Goal: Browse casually: Explore the website without a specific task or goal

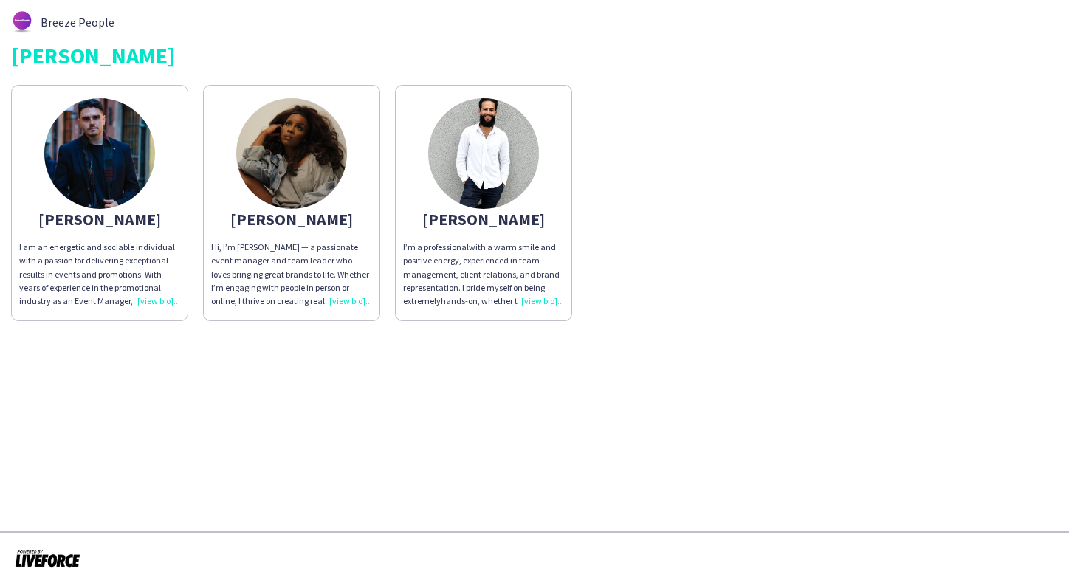
click at [303, 162] on img at bounding box center [291, 153] width 111 height 111
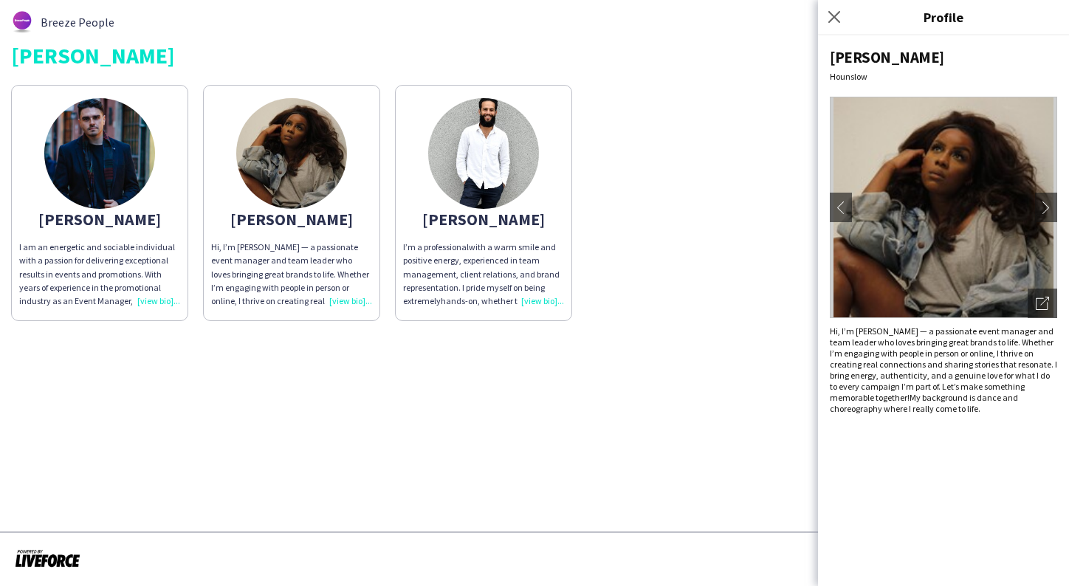
click at [491, 144] on img at bounding box center [483, 153] width 111 height 111
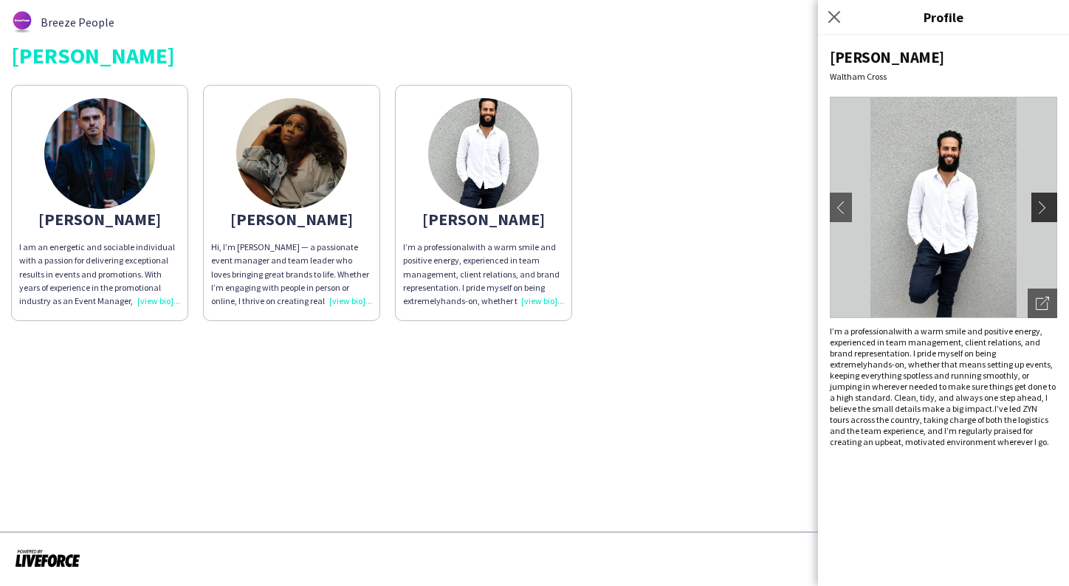
click at [1048, 210] on app-icon "chevron-right" at bounding box center [1046, 207] width 21 height 13
click at [1045, 205] on app-icon "chevron-right" at bounding box center [1046, 207] width 21 height 13
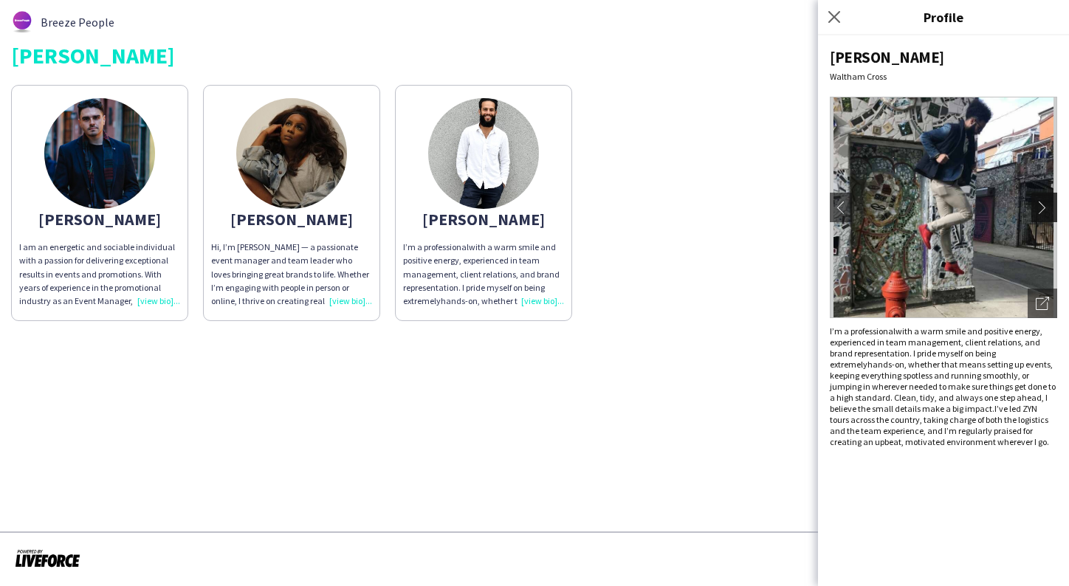
click at [1045, 205] on app-icon "chevron-right" at bounding box center [1046, 207] width 21 height 13
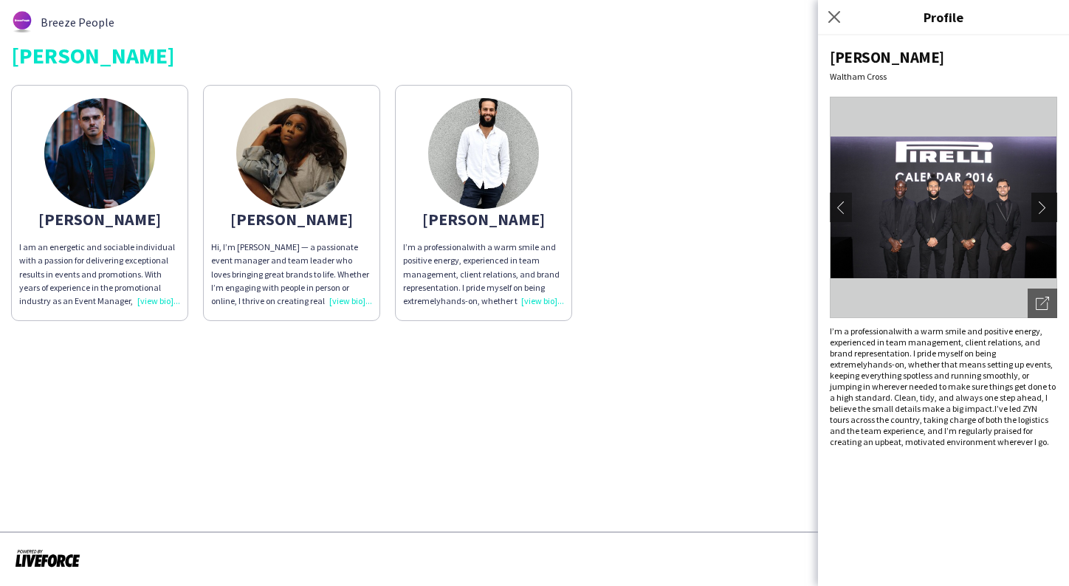
click at [1045, 205] on app-icon "chevron-right" at bounding box center [1046, 207] width 21 height 13
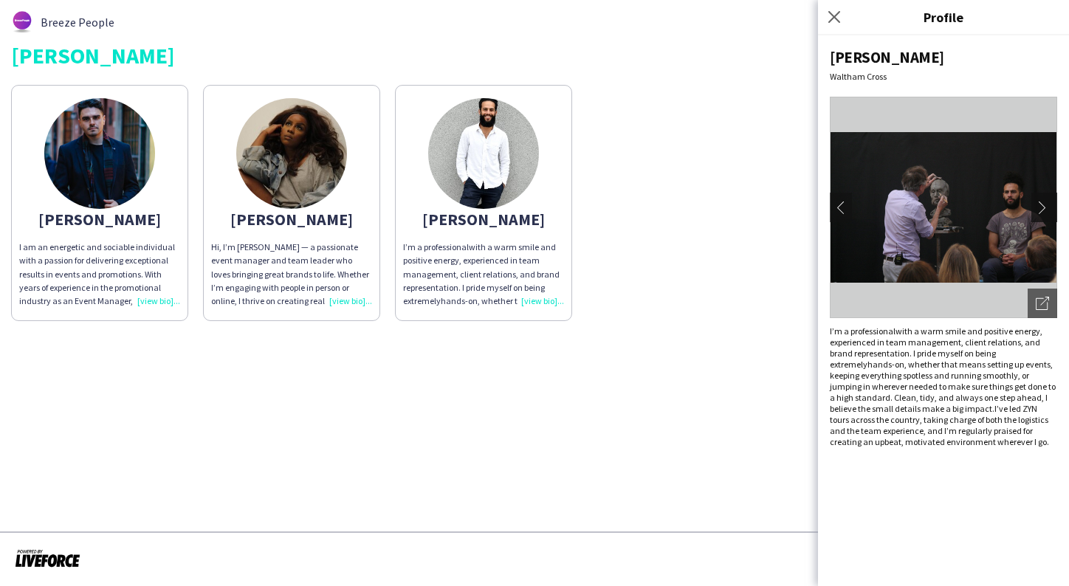
click at [1045, 205] on app-icon "chevron-right" at bounding box center [1046, 207] width 21 height 13
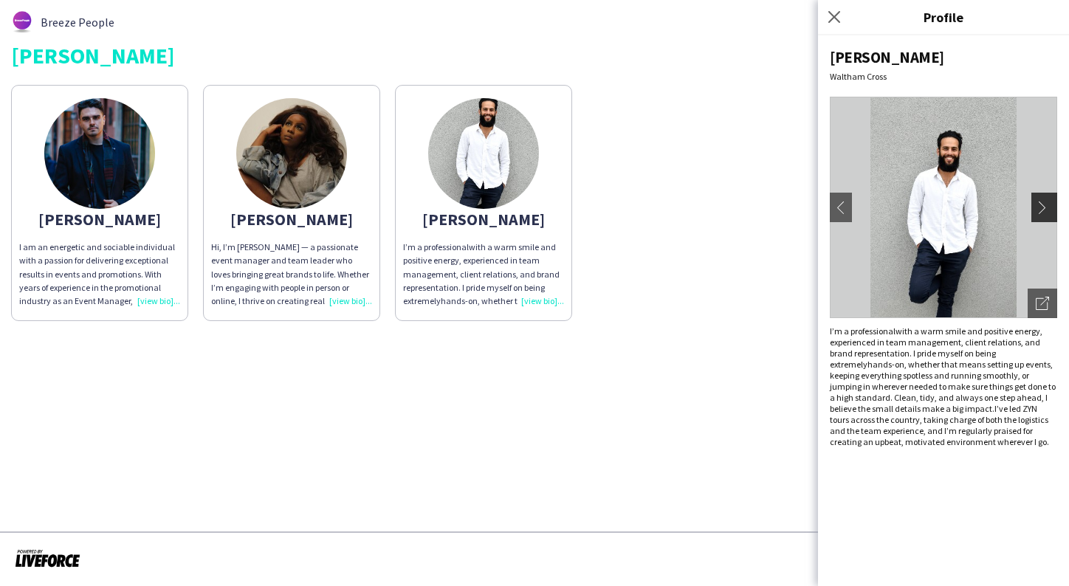
click at [1045, 205] on app-icon "chevron-right" at bounding box center [1046, 207] width 21 height 13
click at [312, 173] on img at bounding box center [291, 153] width 111 height 111
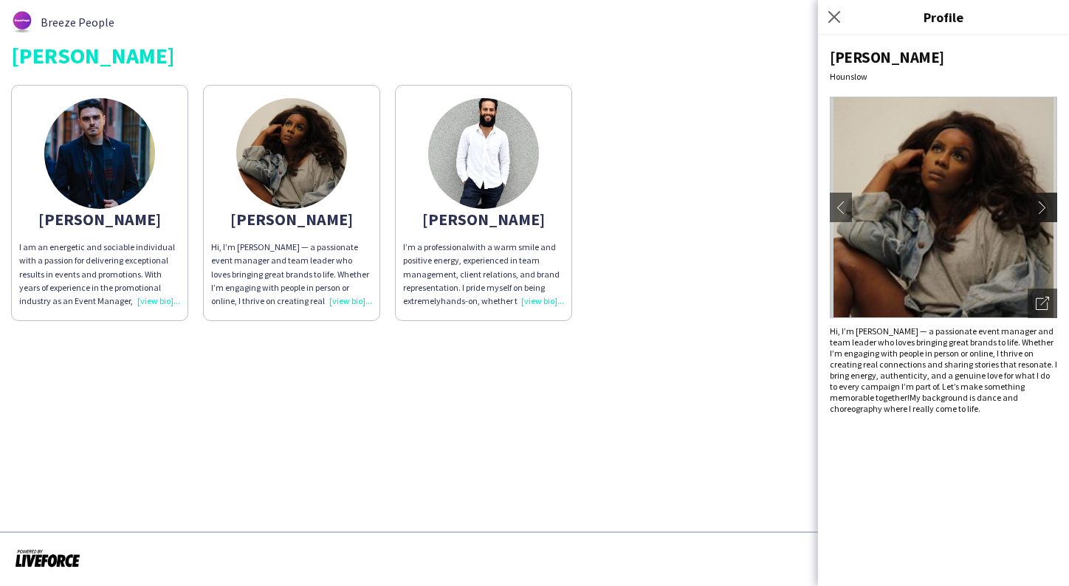
click at [1046, 202] on app-icon "chevron-right" at bounding box center [1046, 207] width 21 height 13
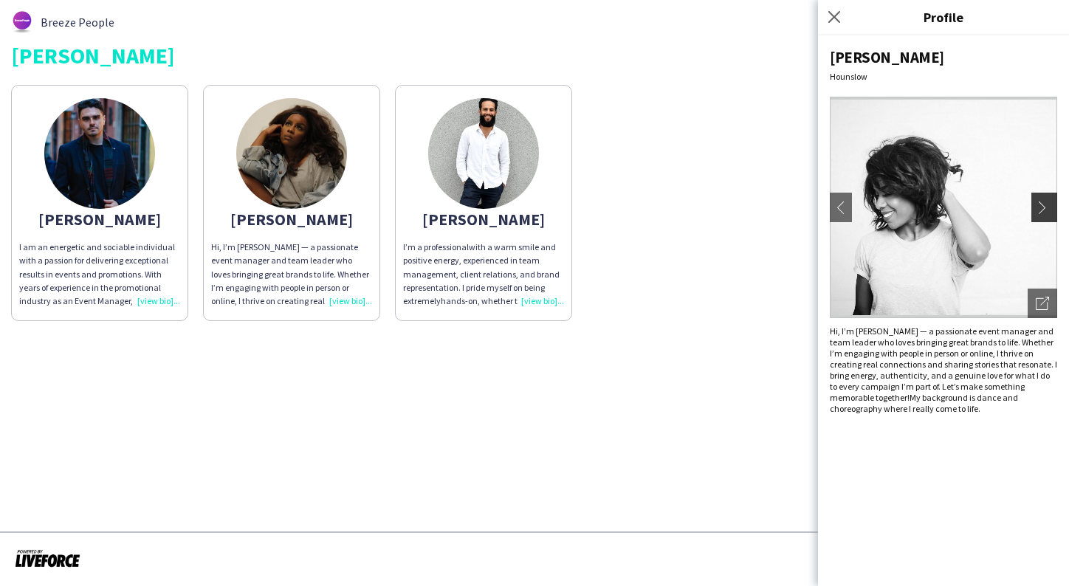
click at [1046, 202] on app-icon "chevron-right" at bounding box center [1046, 207] width 21 height 13
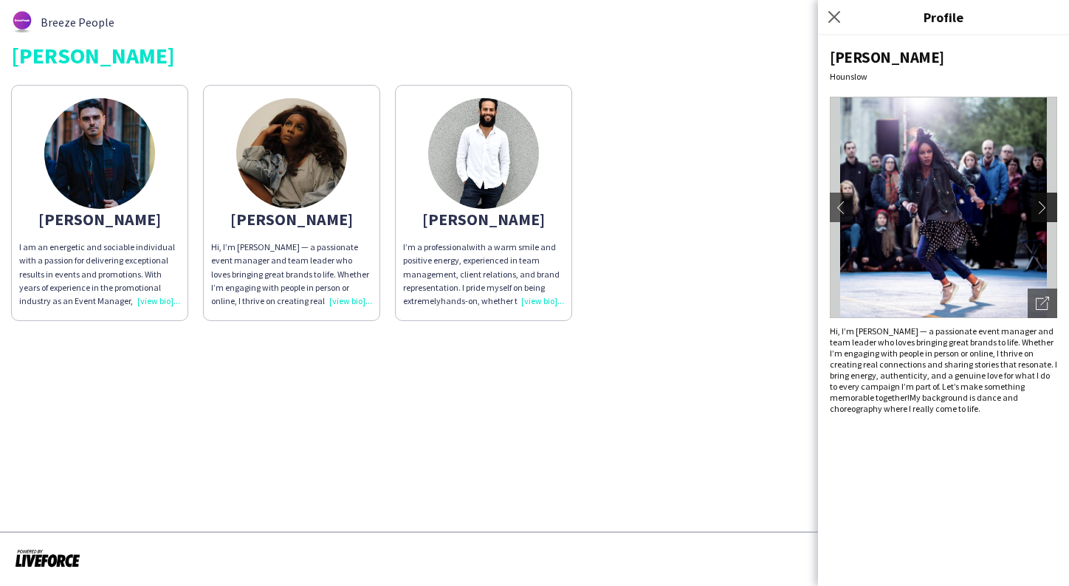
click at [1046, 202] on app-icon "chevron-right" at bounding box center [1046, 207] width 21 height 13
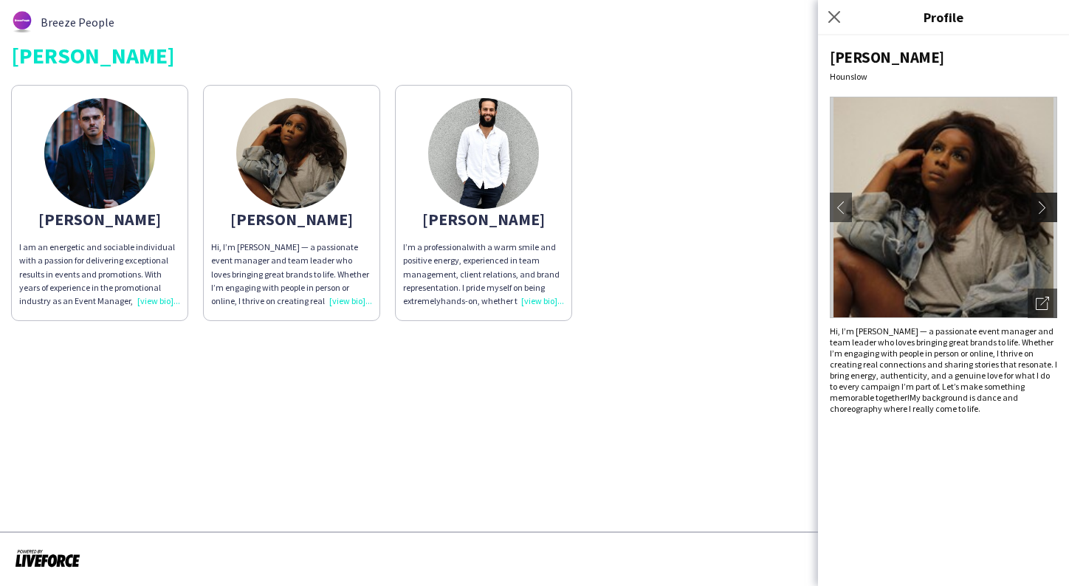
click at [1046, 202] on app-icon "chevron-right" at bounding box center [1046, 207] width 21 height 13
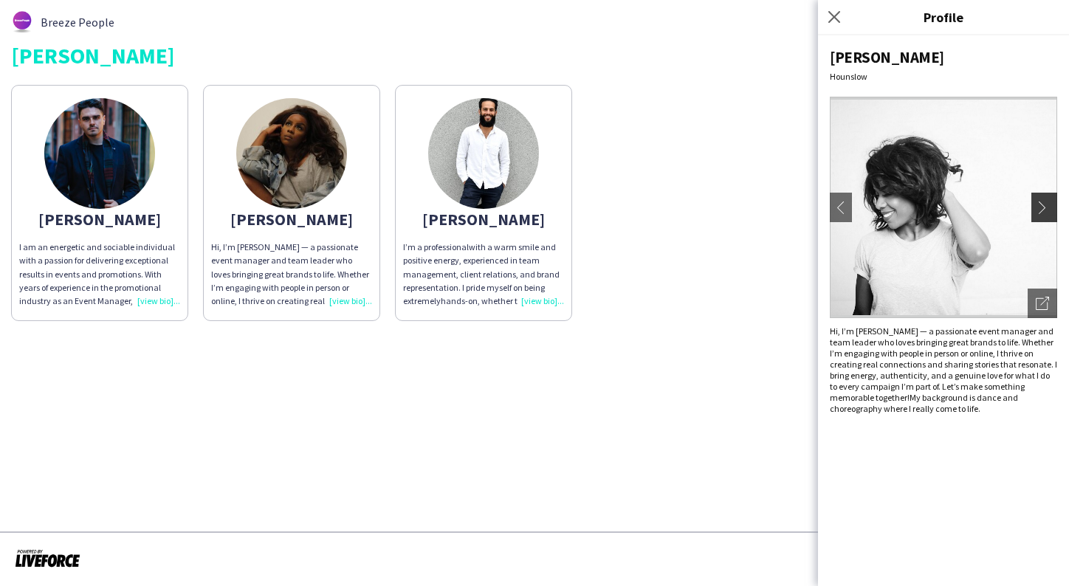
click at [1046, 202] on app-icon "chevron-right" at bounding box center [1046, 207] width 21 height 13
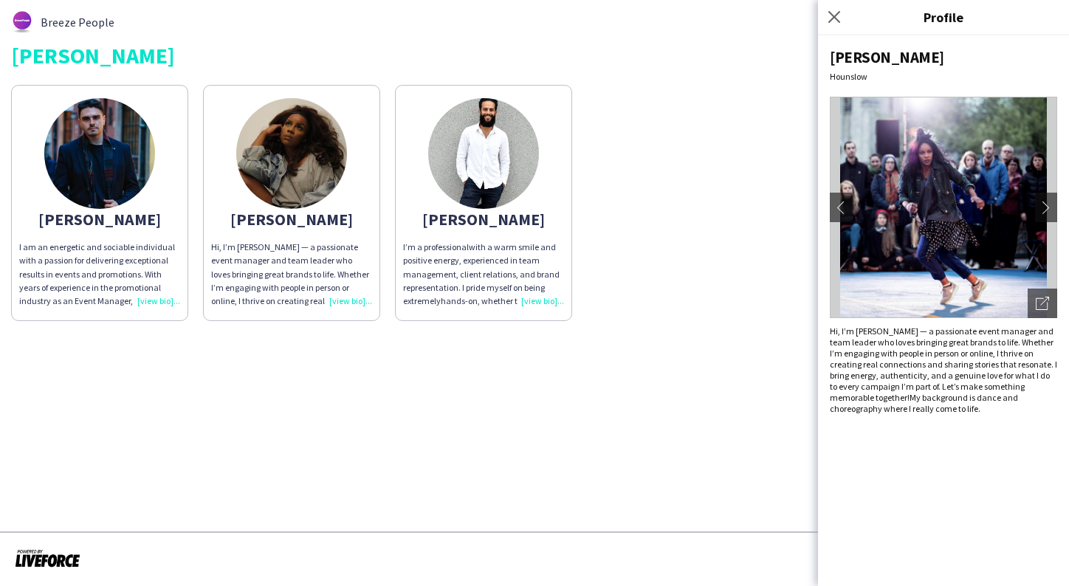
click at [88, 145] on img at bounding box center [99, 153] width 111 height 111
